Goal: Transaction & Acquisition: Book appointment/travel/reservation

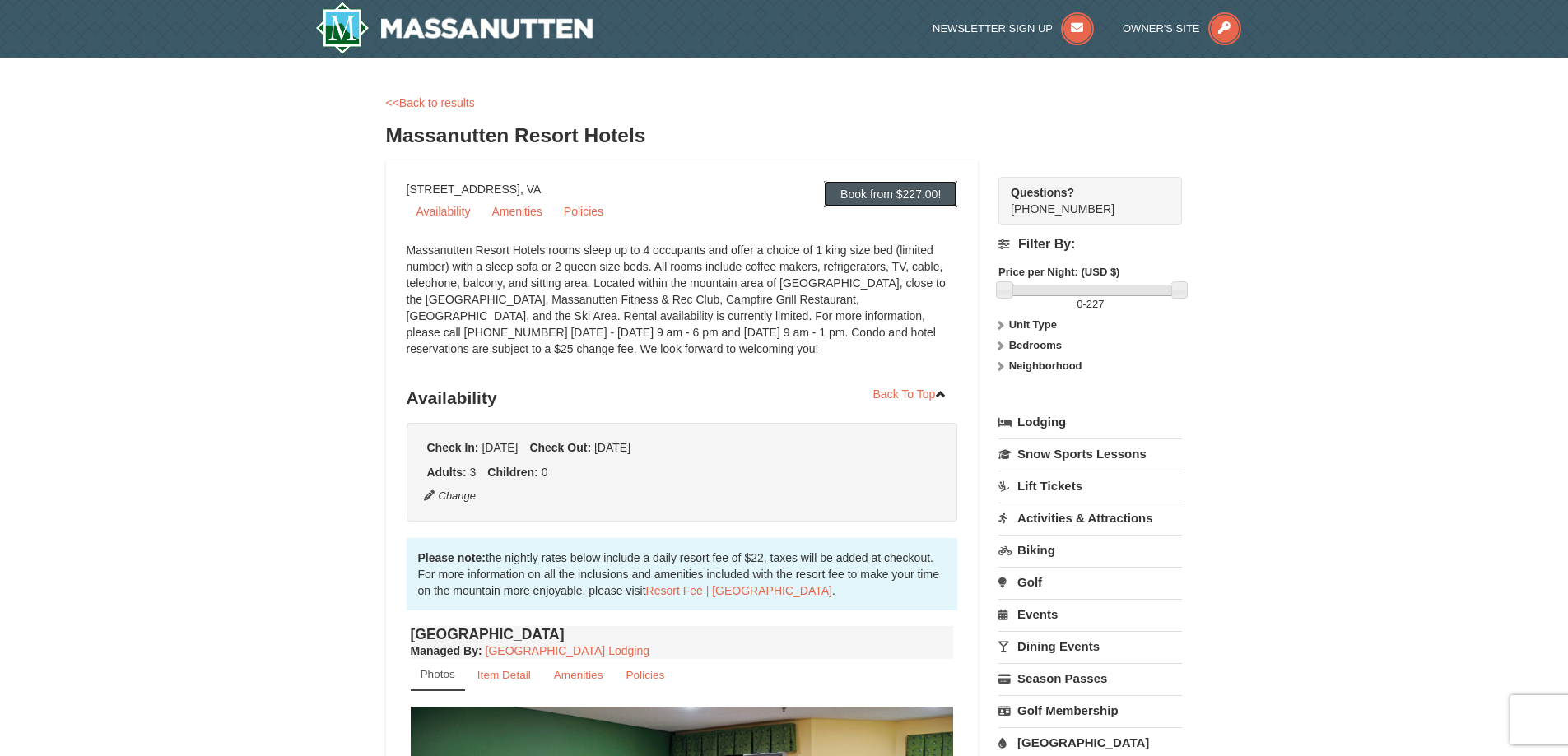
click at [911, 202] on link "Book from $227.00!" at bounding box center [890, 194] width 134 height 26
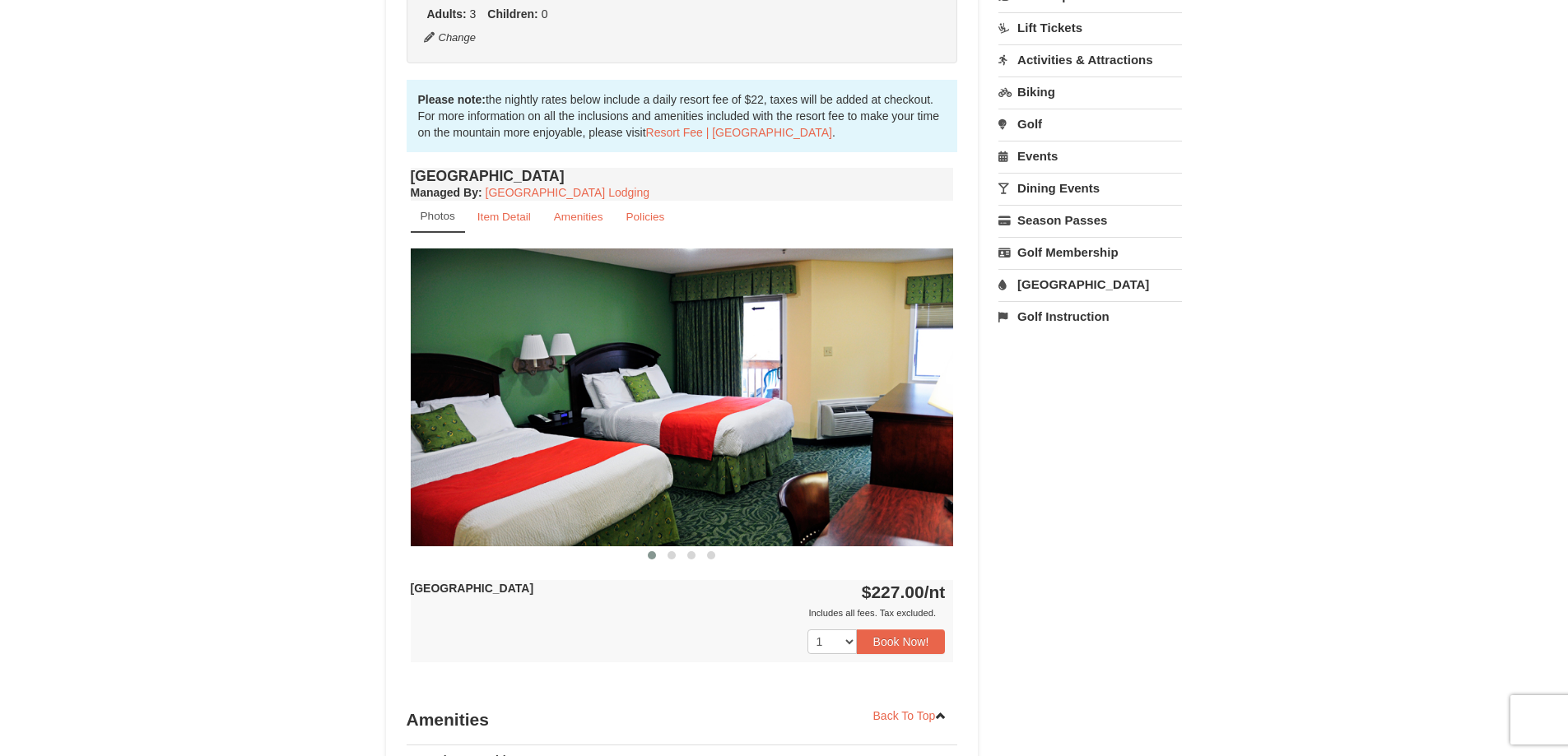
scroll to position [494, 0]
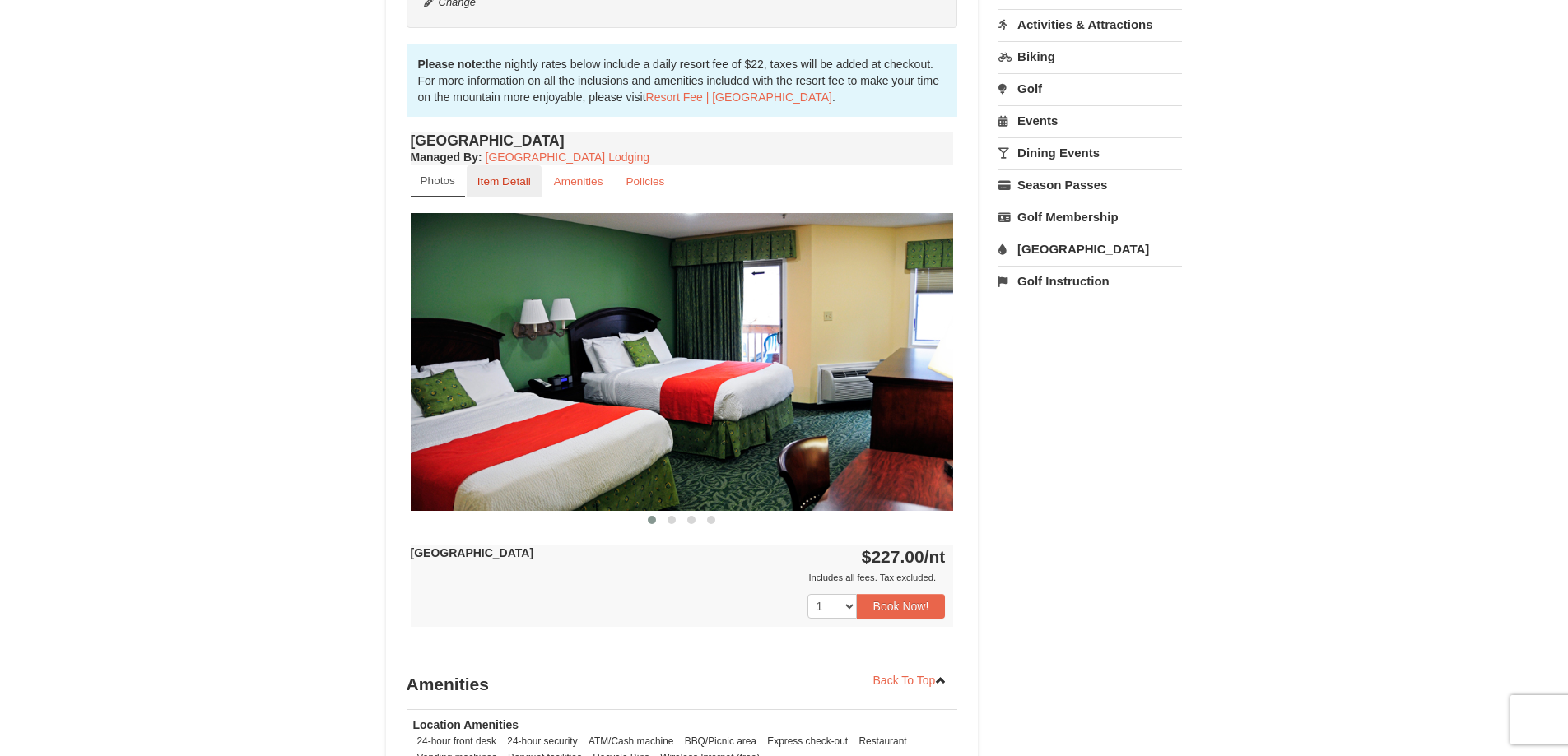
click at [496, 176] on small "Item Detail" at bounding box center [504, 181] width 54 height 13
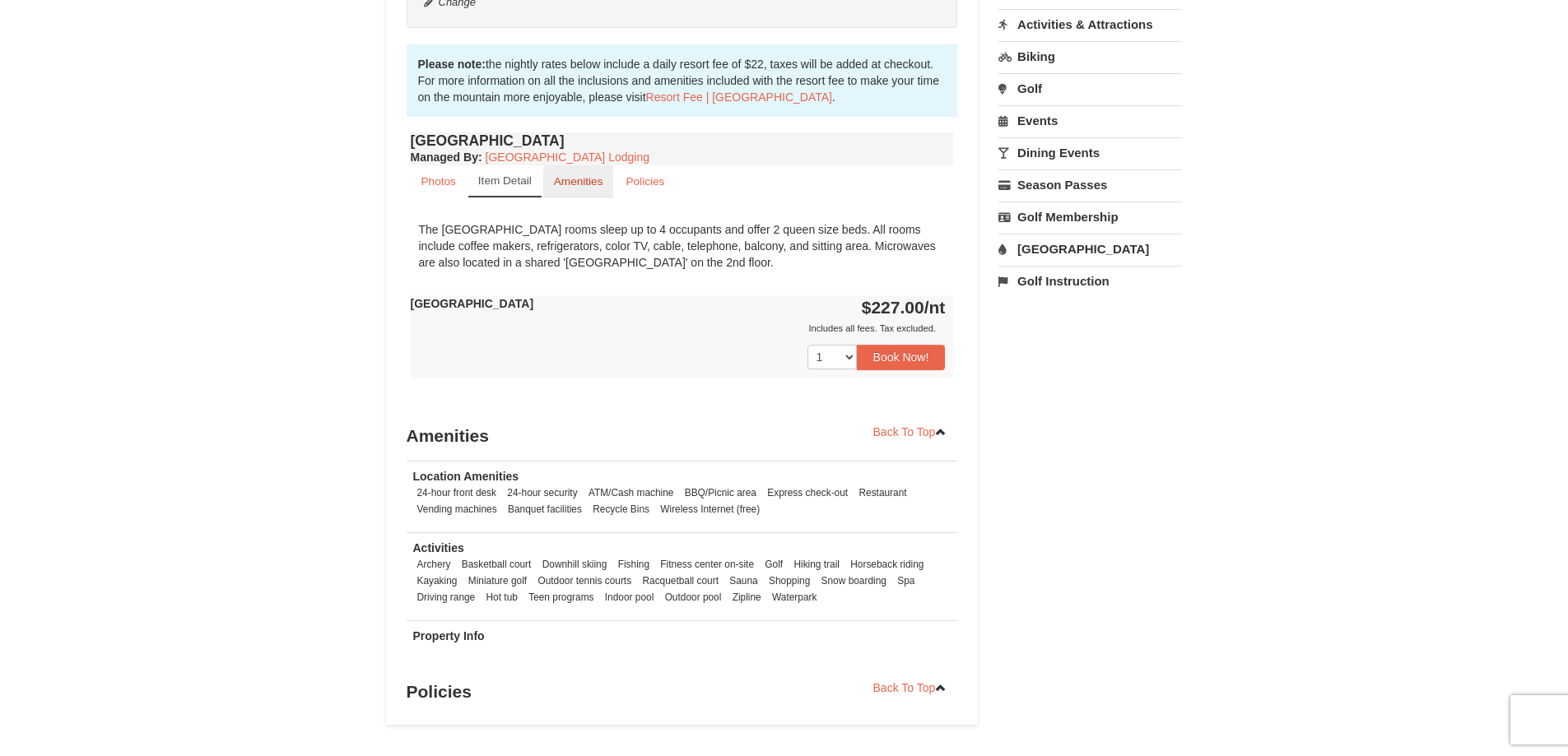
click at [568, 186] on small "Amenities" at bounding box center [578, 181] width 50 height 13
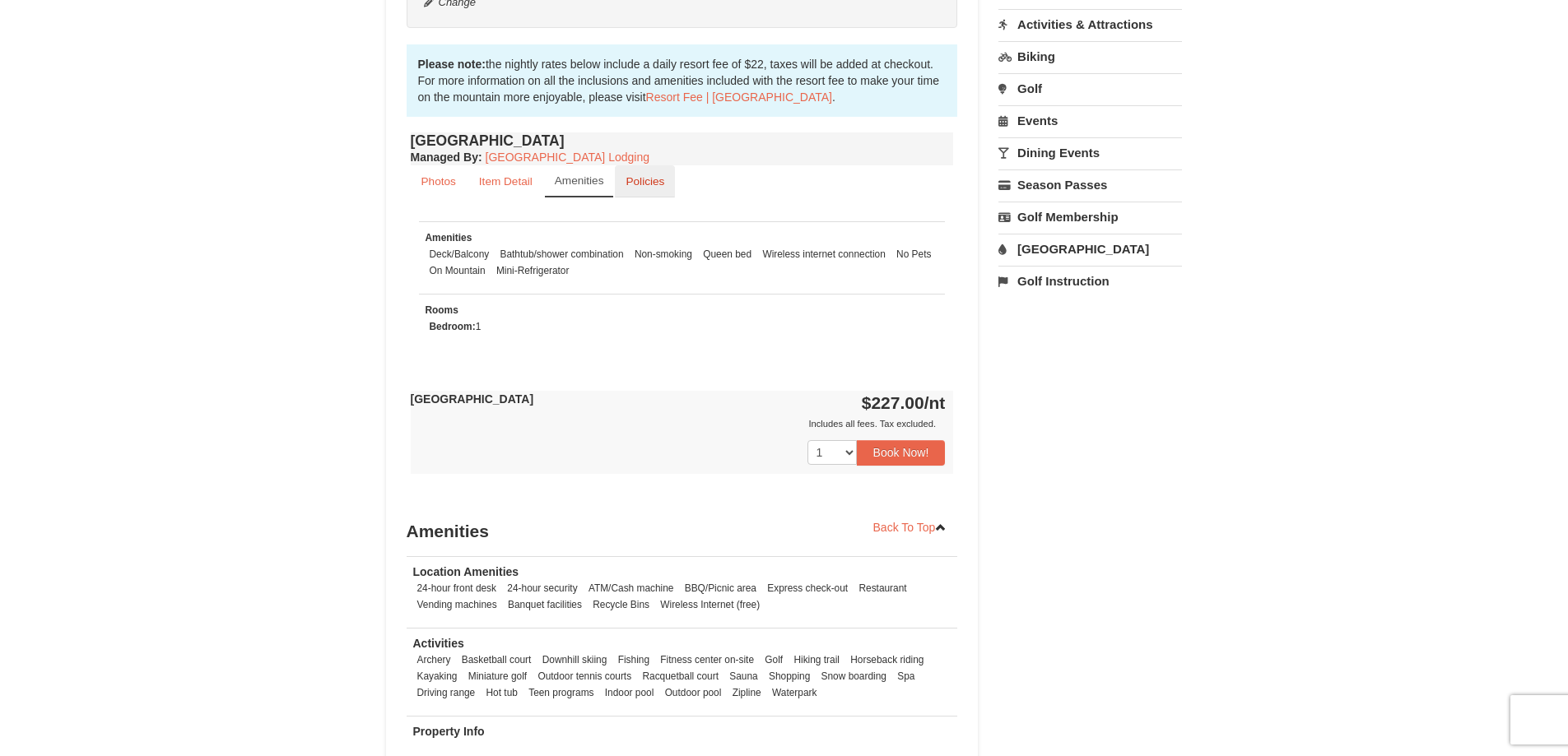
click at [631, 185] on small "Policies" at bounding box center [645, 181] width 39 height 13
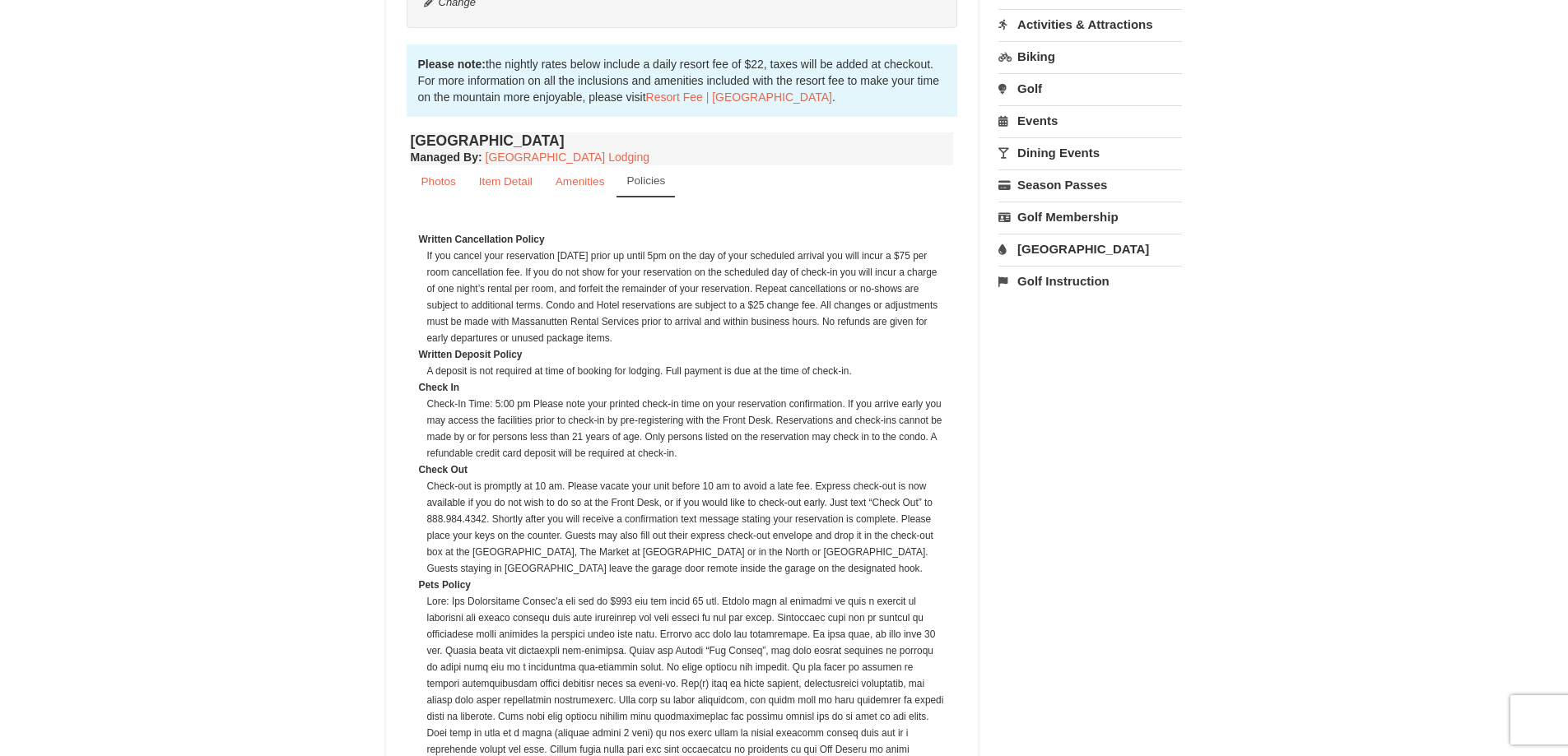
click at [406, 192] on div "Hotel Queen Room Managed By : Massanutten Resort Lodging Photos Item Detail Ame…" at bounding box center [682, 636] width 552 height 1016
click at [443, 184] on small "Photos" at bounding box center [438, 181] width 34 height 13
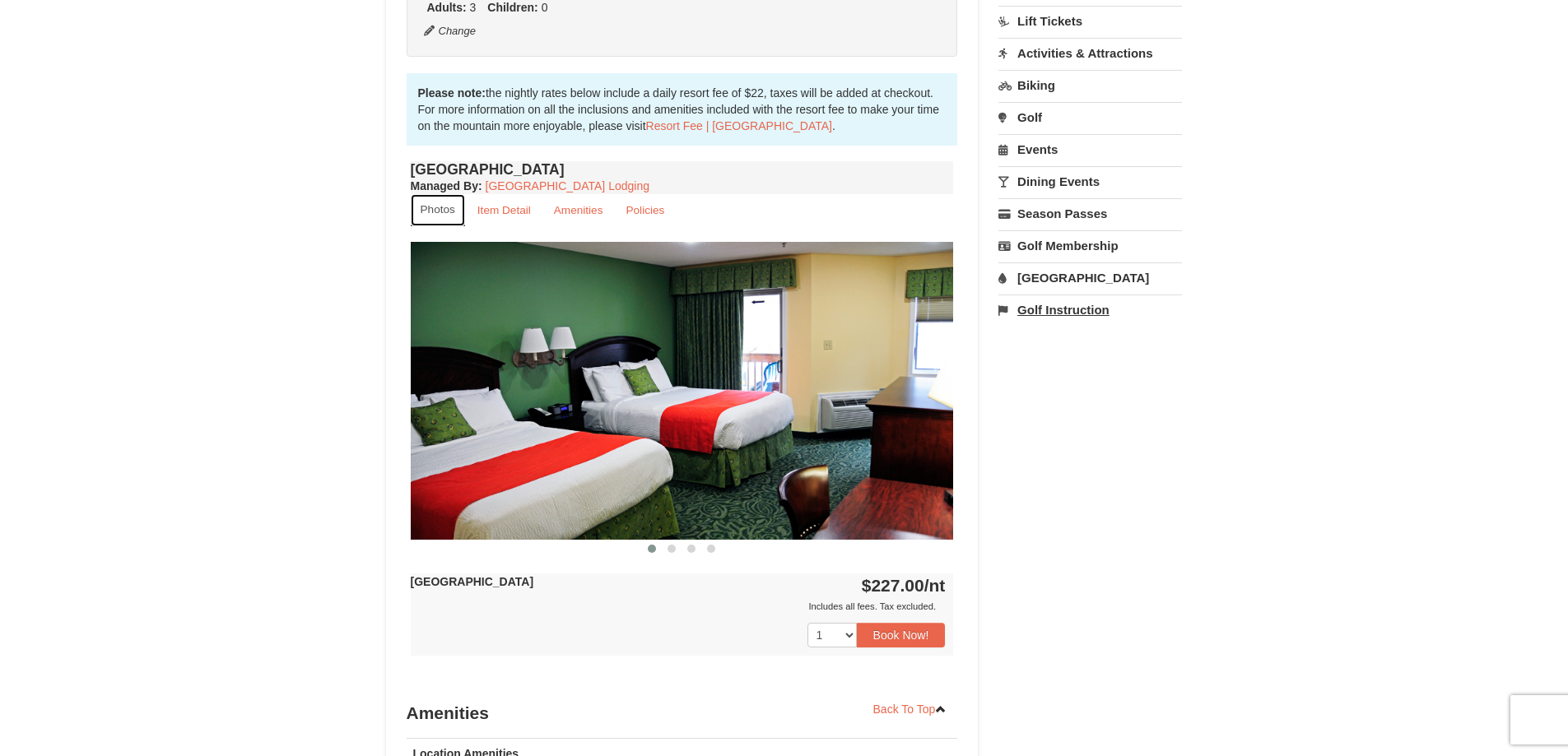
scroll to position [576, 0]
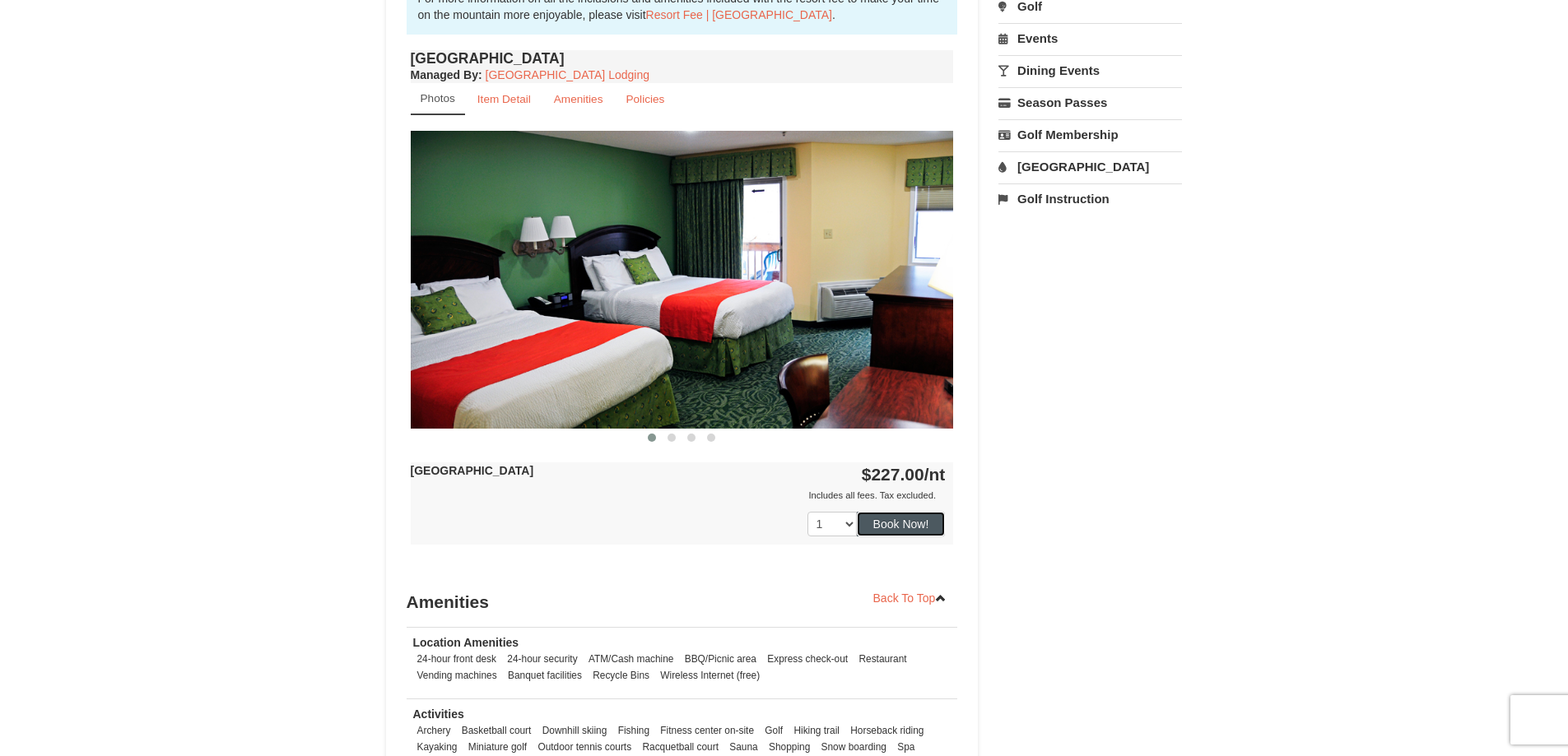
click at [910, 527] on button "Book Now!" at bounding box center [900, 523] width 89 height 24
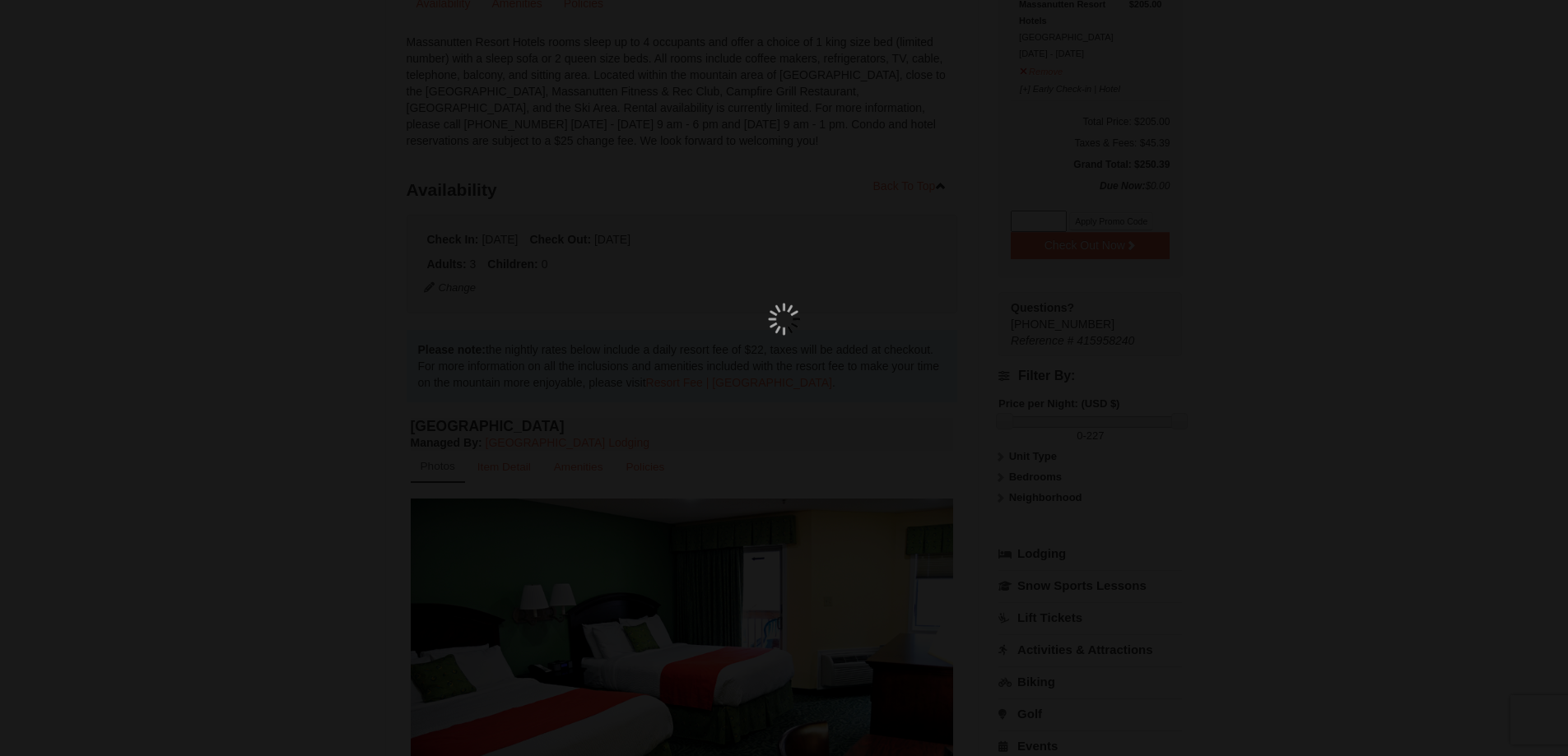
scroll to position [161, 0]
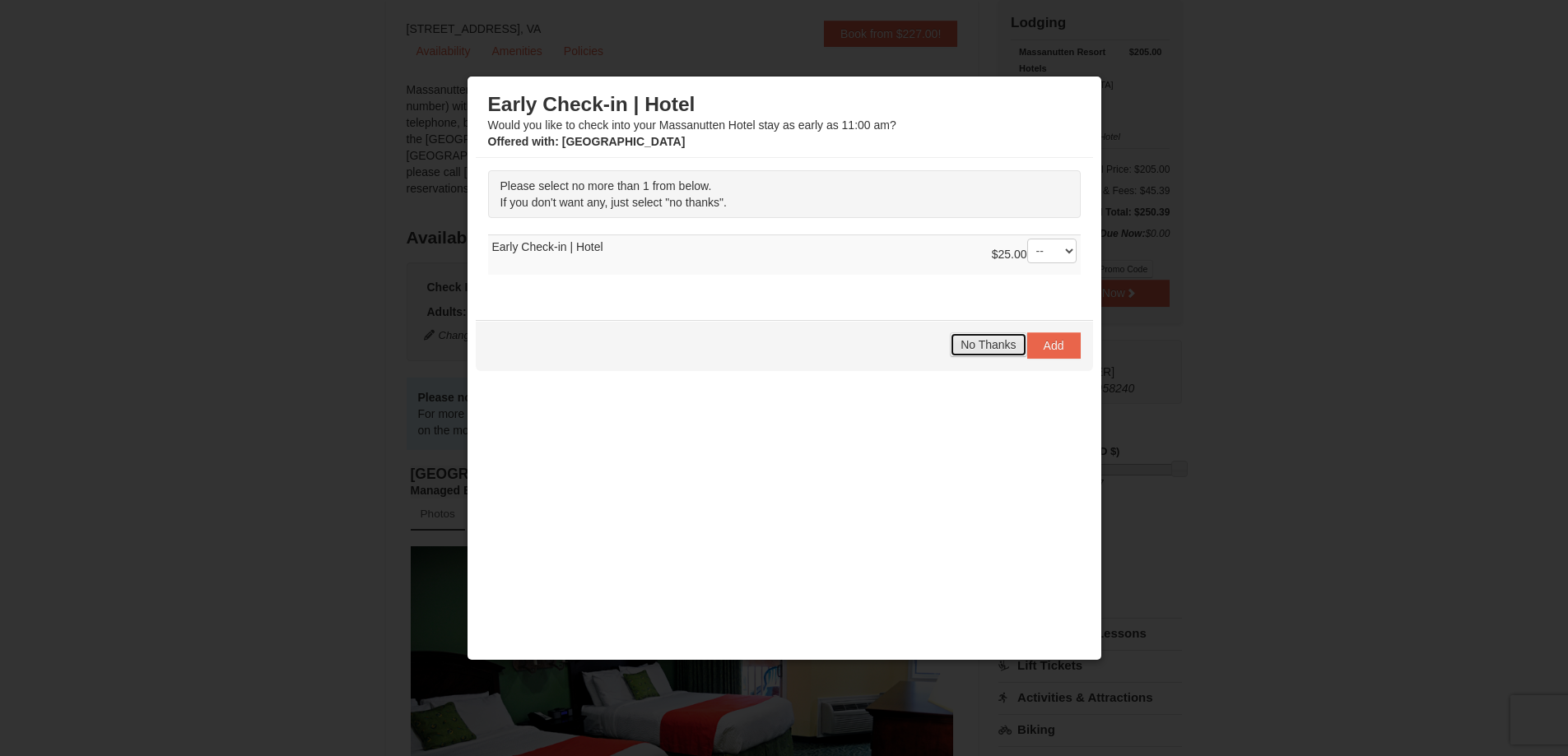
click at [992, 343] on span "No Thanks" at bounding box center [987, 345] width 56 height 14
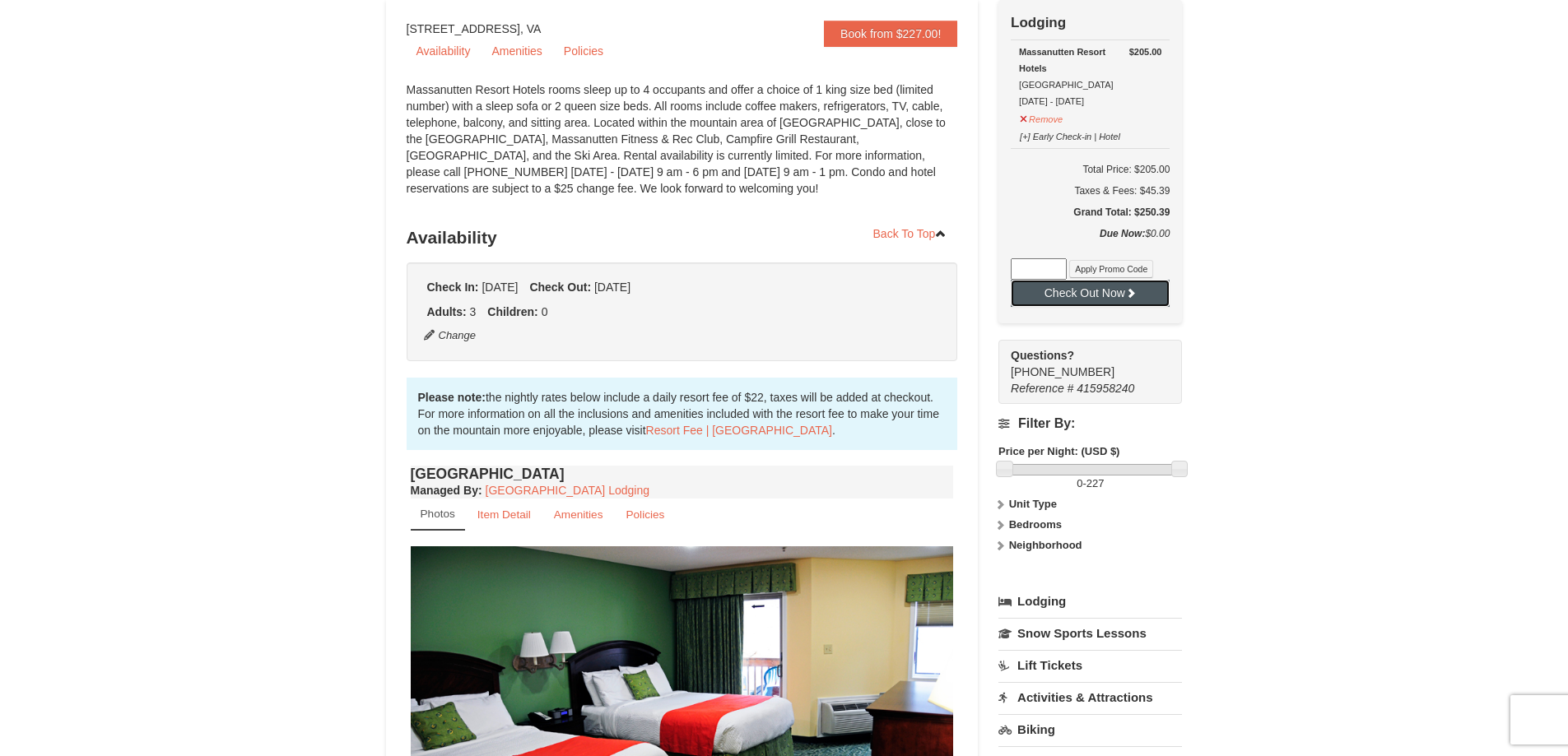
click at [1092, 295] on button "Check Out Now" at bounding box center [1090, 292] width 159 height 26
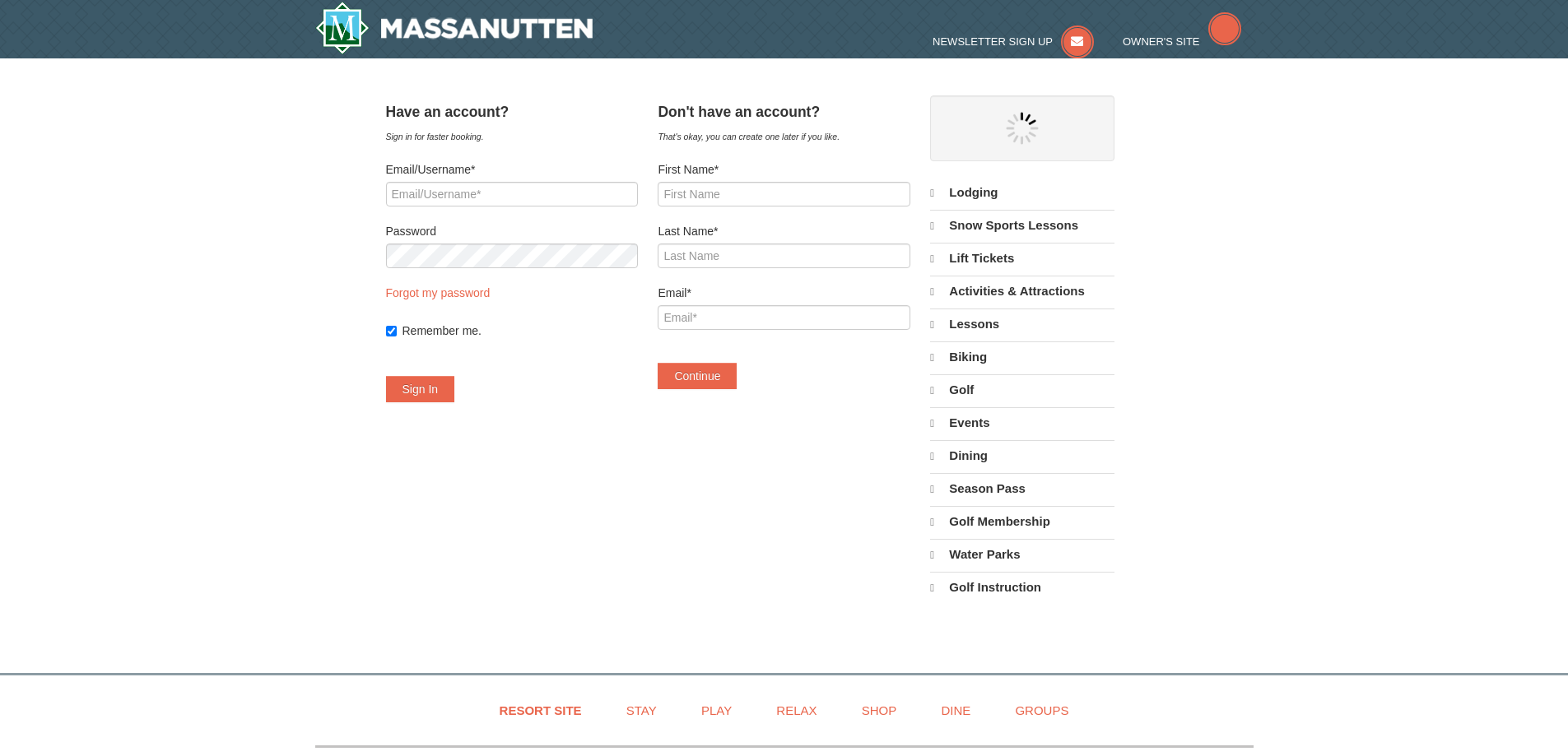
select select "9"
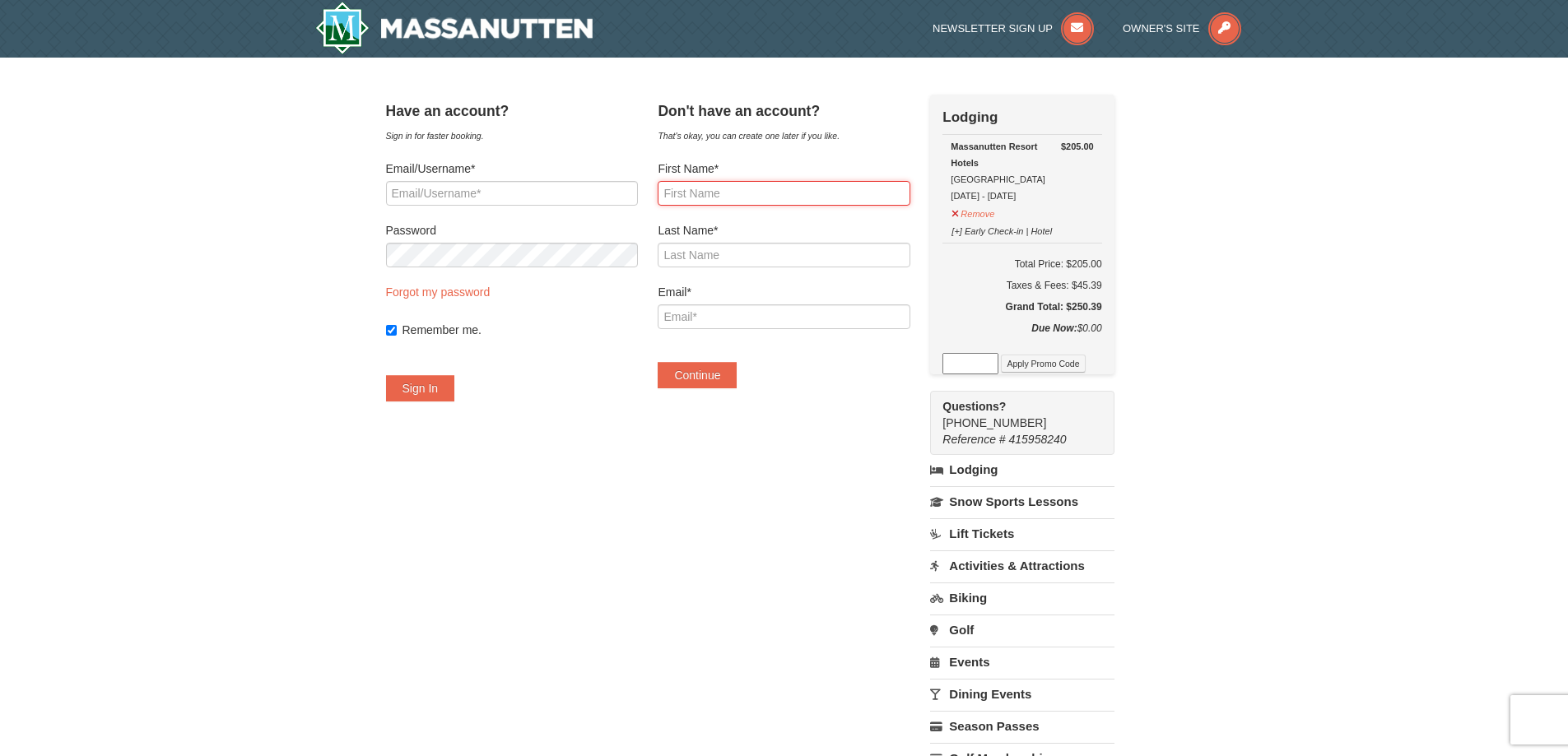
click at [786, 199] on input "First Name*" at bounding box center [784, 193] width 251 height 24
type input "William"
type input "Rose"
type input "wrose31@gmail.com"
click at [731, 367] on button "Continue" at bounding box center [697, 375] width 79 height 26
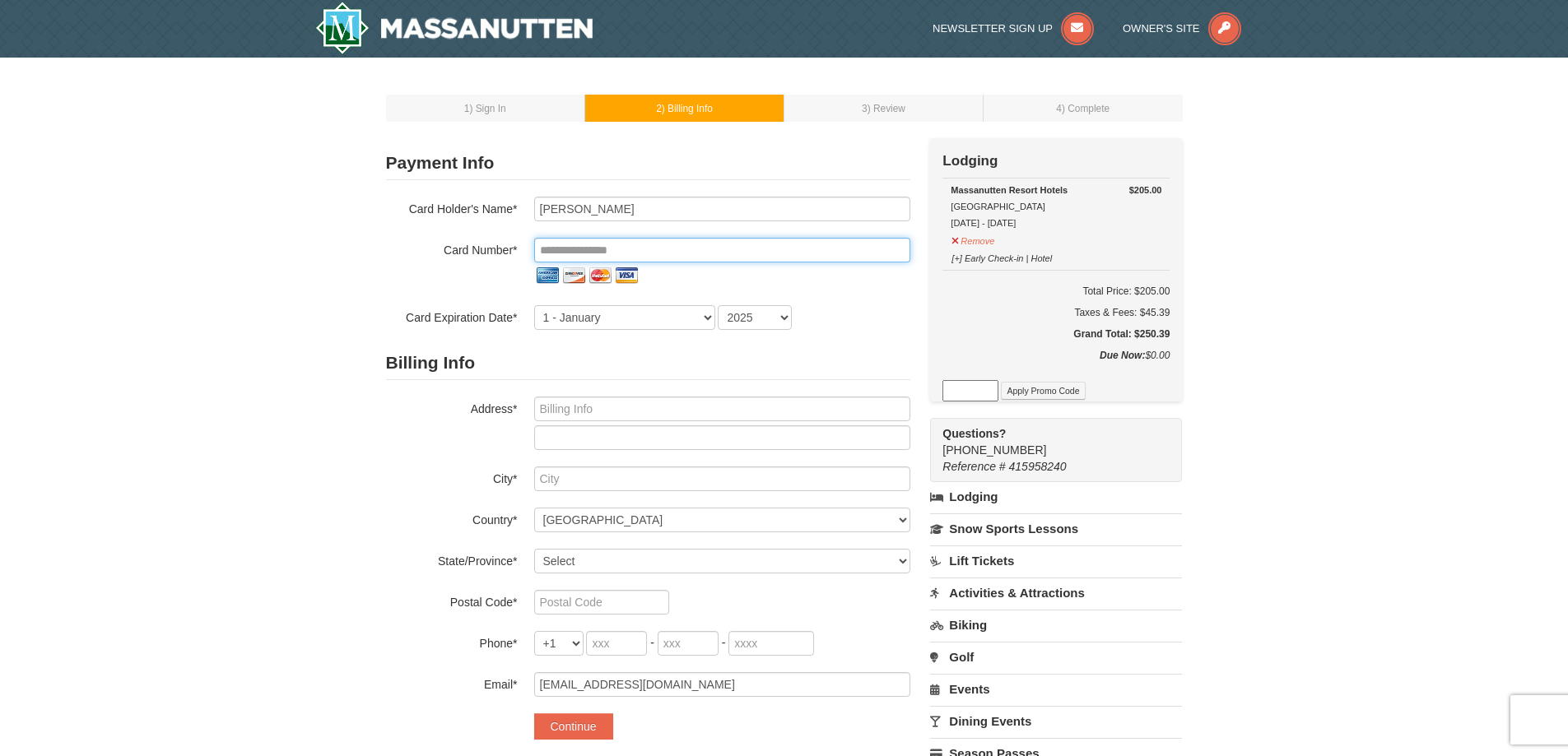
click at [674, 242] on input "tel" at bounding box center [722, 249] width 376 height 24
type input "**********"
select select "2"
select select "2029"
click at [637, 400] on input "text" at bounding box center [722, 408] width 376 height 24
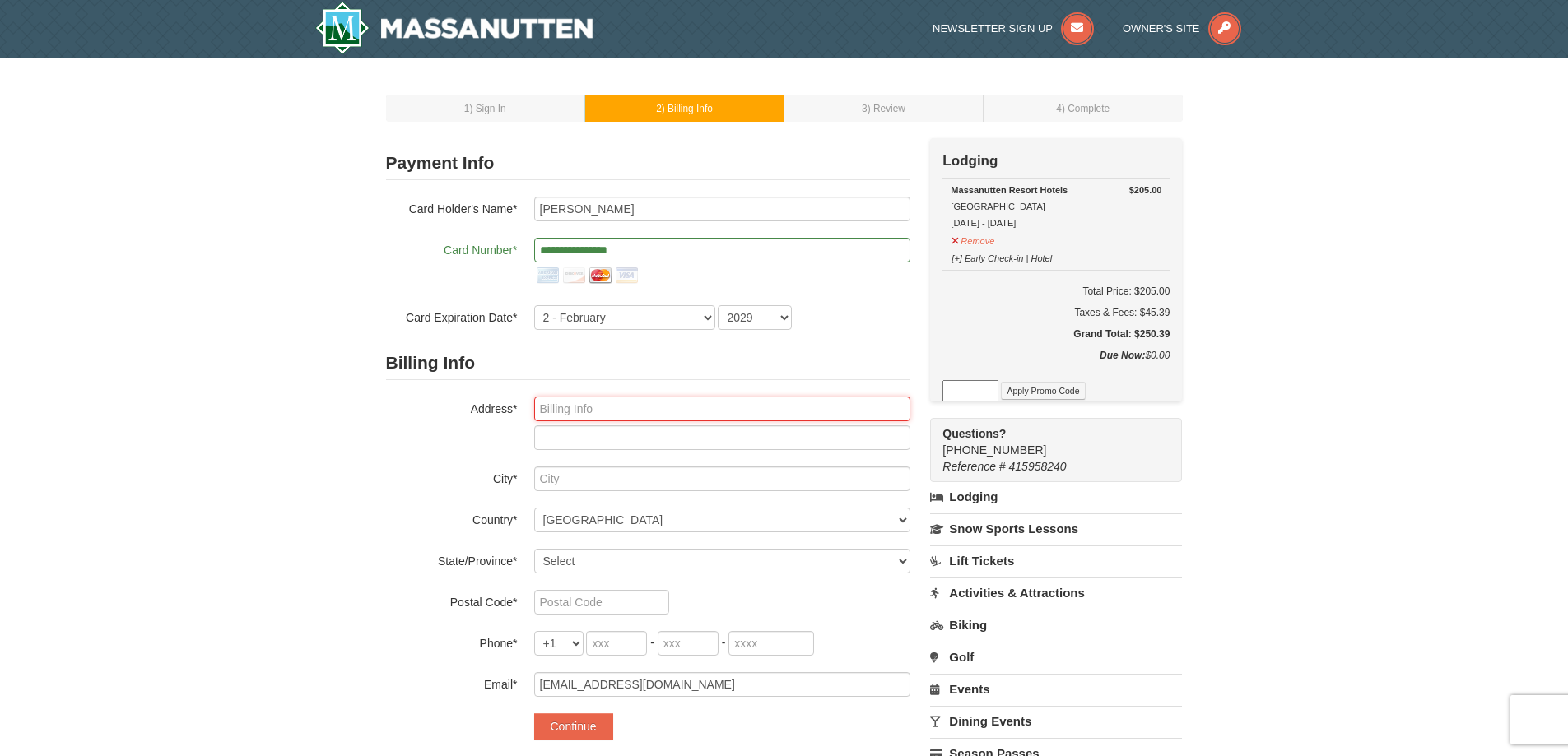
type input "513 L ST NW, APT 3"
type input "APT 3"
type input "Washington"
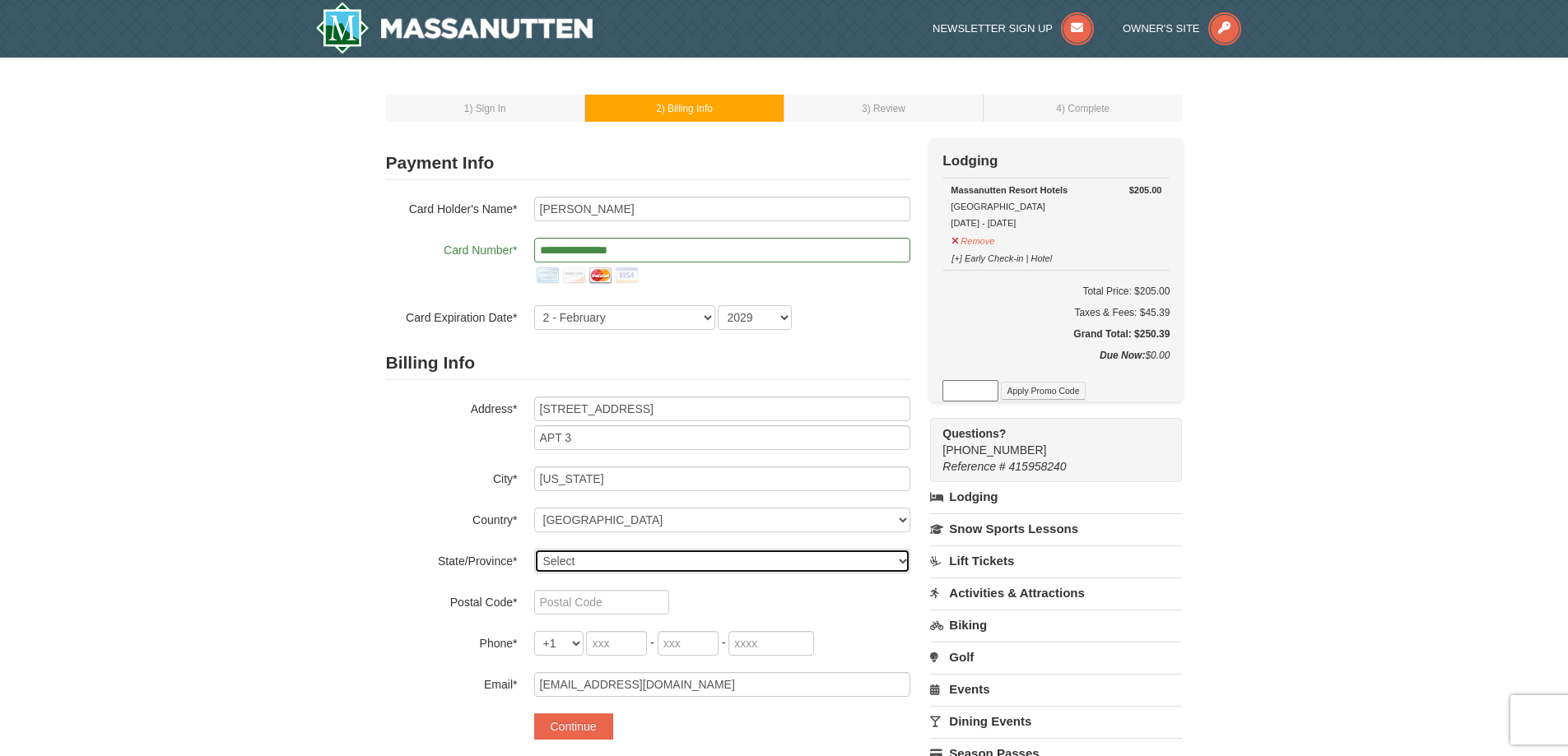
select select "DC"
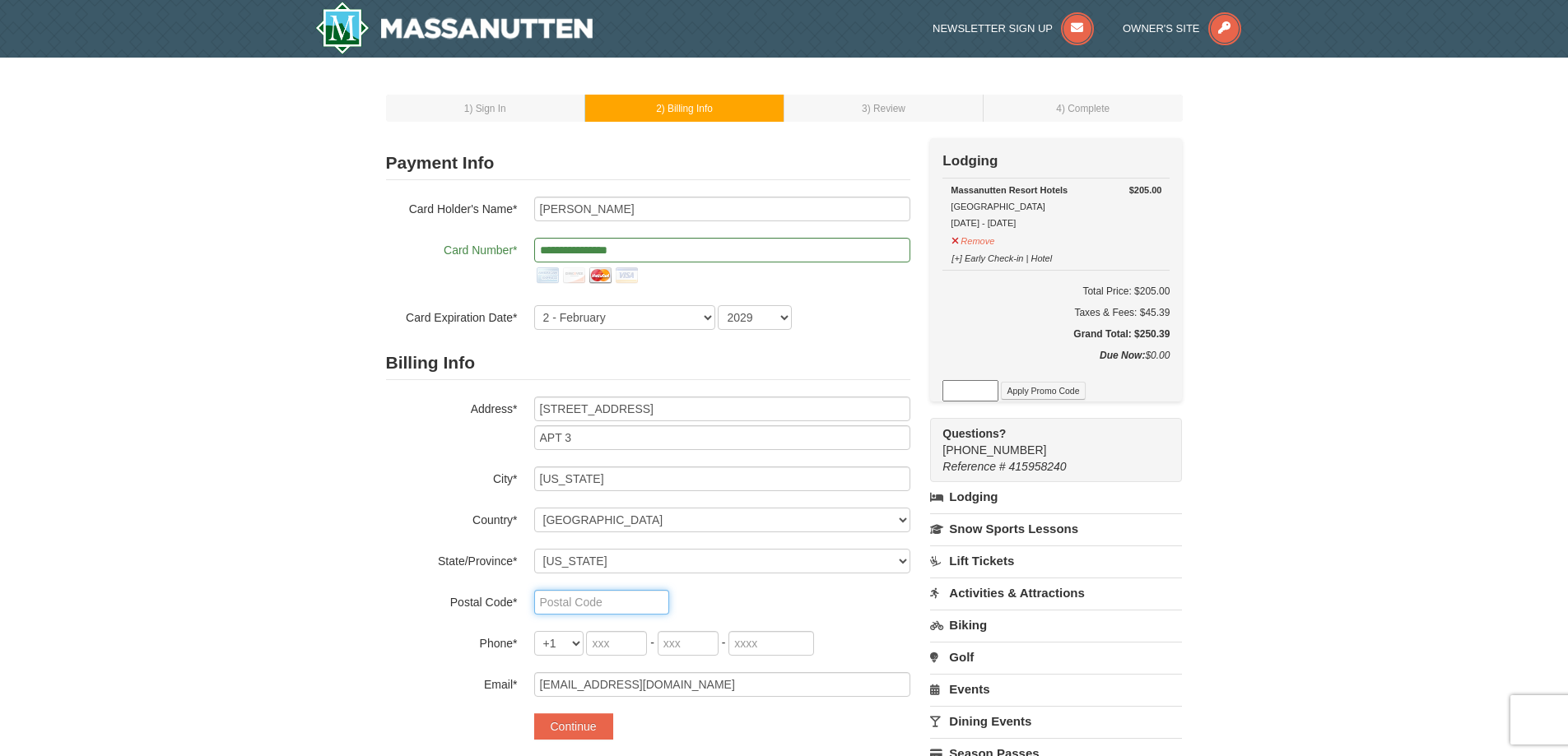
type input "20001"
type input "202"
type input "538"
type input "1570"
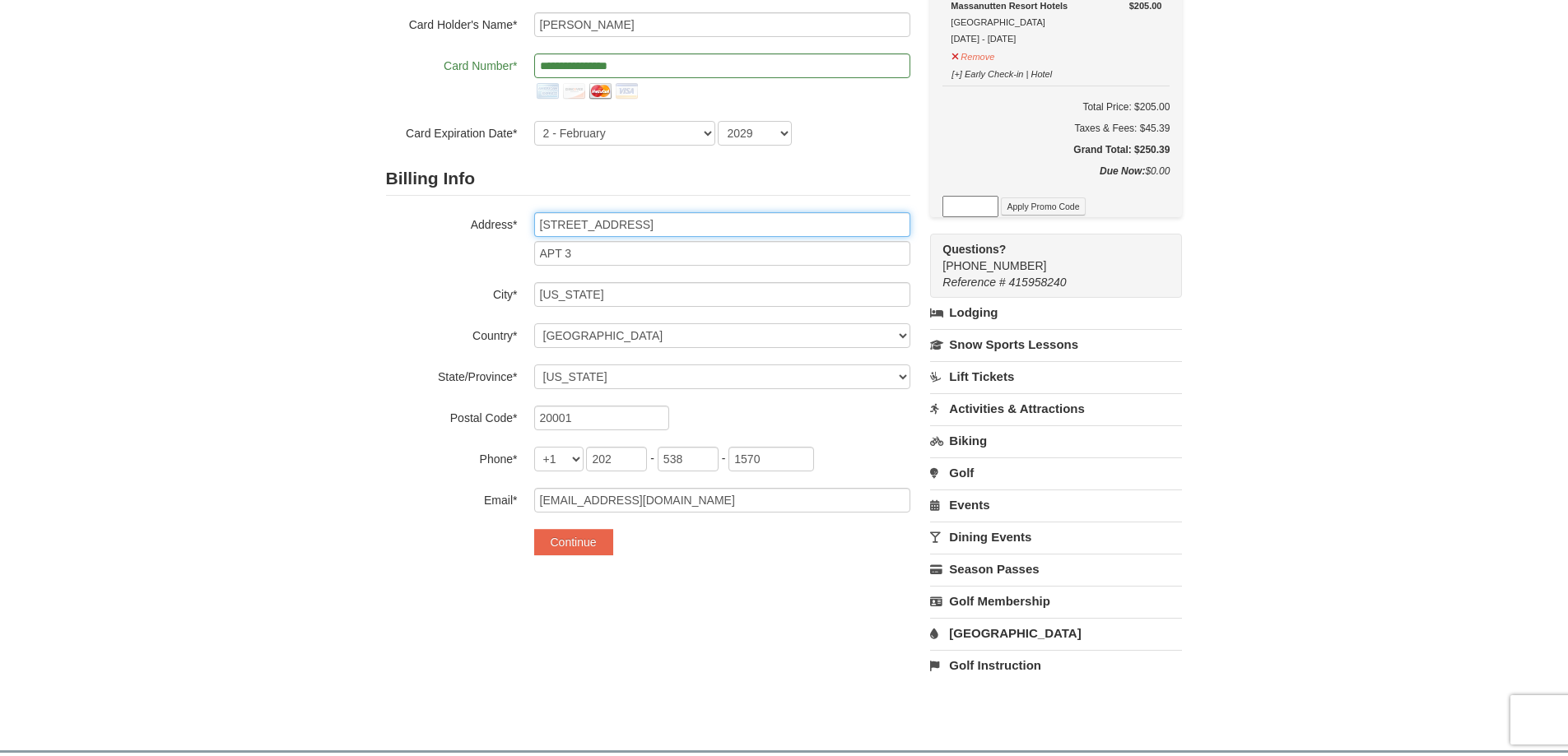
scroll to position [246, 0]
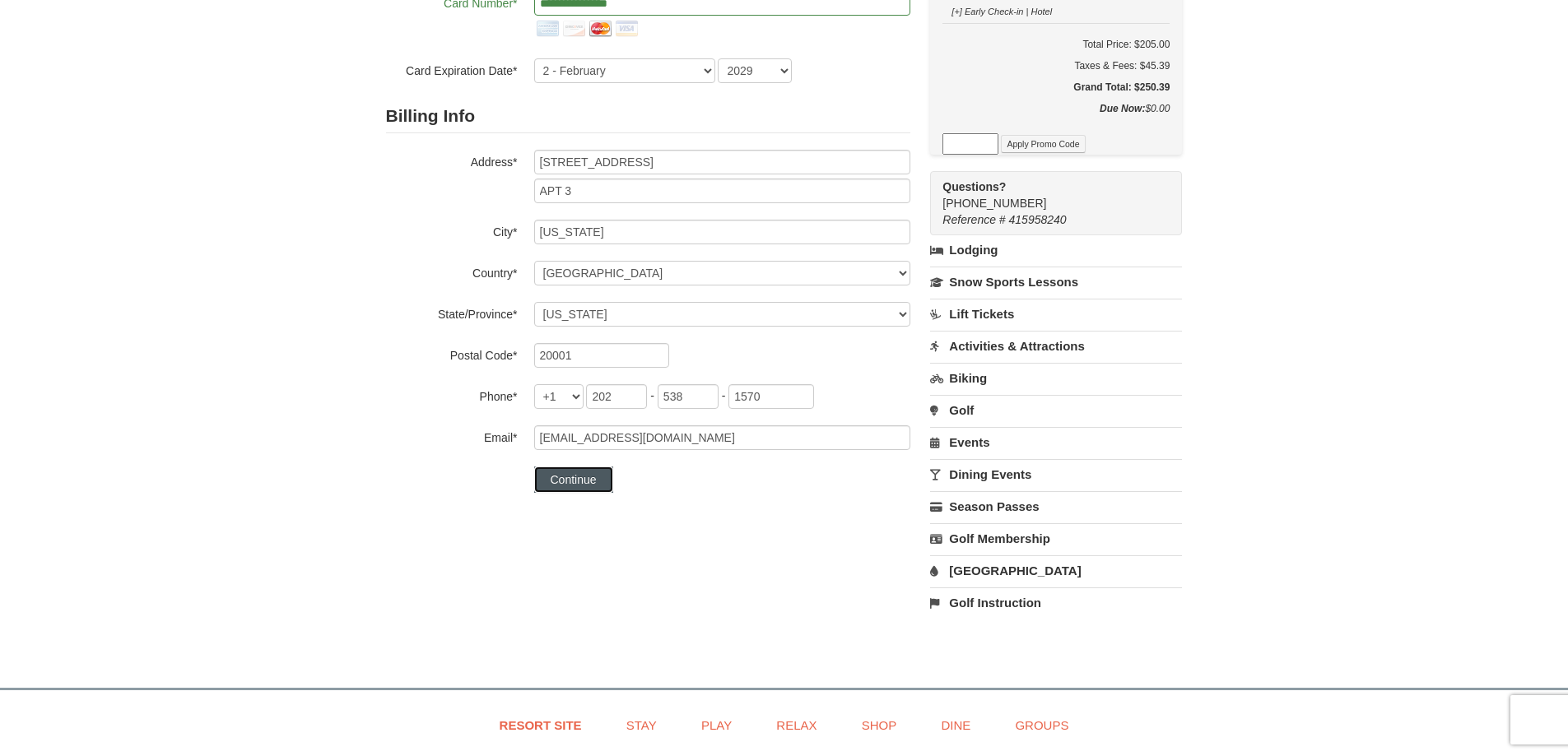
click at [601, 478] on button "Continue" at bounding box center [573, 479] width 79 height 26
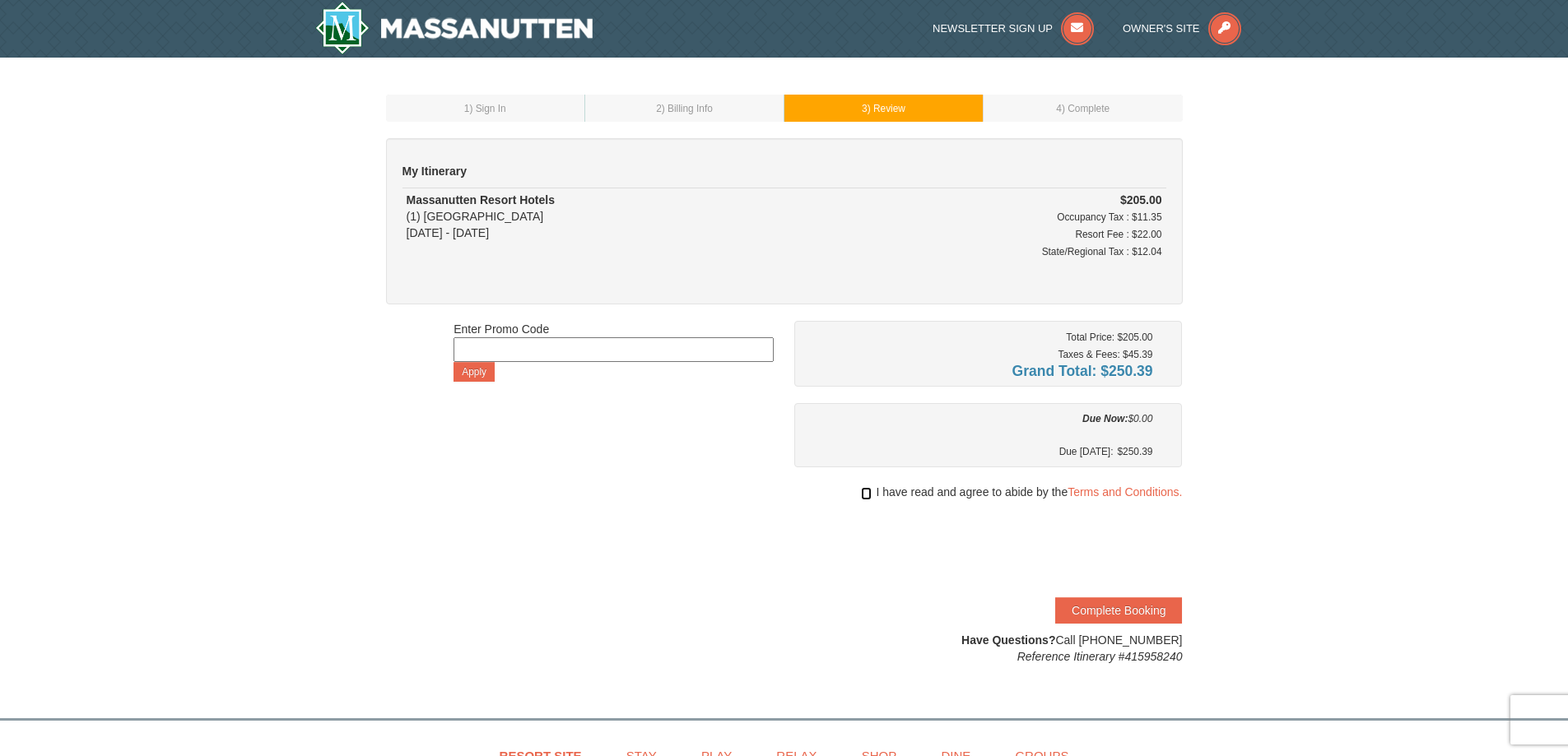
click at [860, 494] on input "checkbox" at bounding box center [865, 494] width 11 height 14
checkbox input "true"
click at [1147, 612] on button "Complete Booking" at bounding box center [1119, 610] width 127 height 26
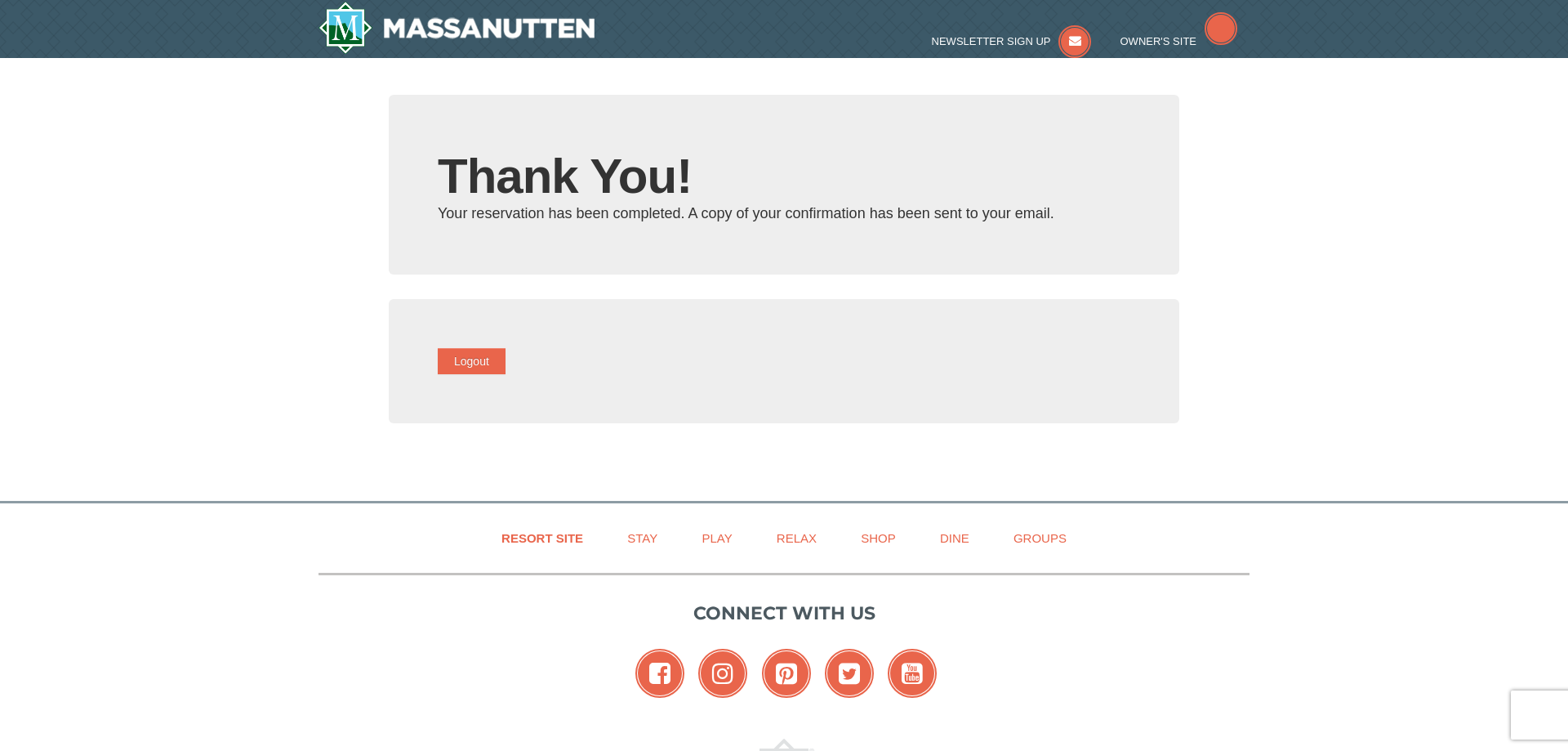
type input "[EMAIL_ADDRESS][DOMAIN_NAME]"
